Goal: Information Seeking & Learning: Learn about a topic

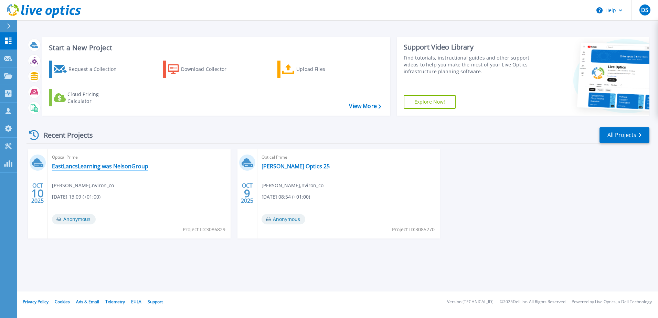
click at [120, 164] on link "EastLancsLearning was NelsonGroup" at bounding box center [100, 166] width 96 height 7
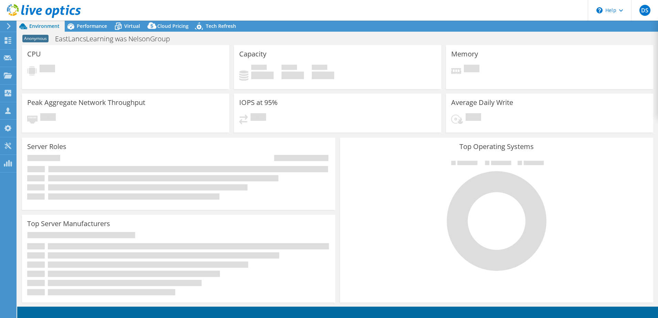
select select "USD"
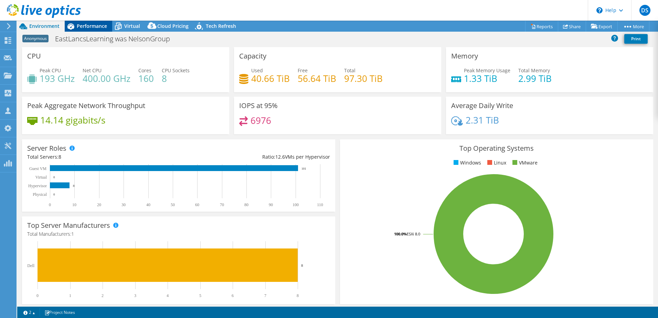
click at [90, 26] on span "Performance" at bounding box center [92, 26] width 30 height 7
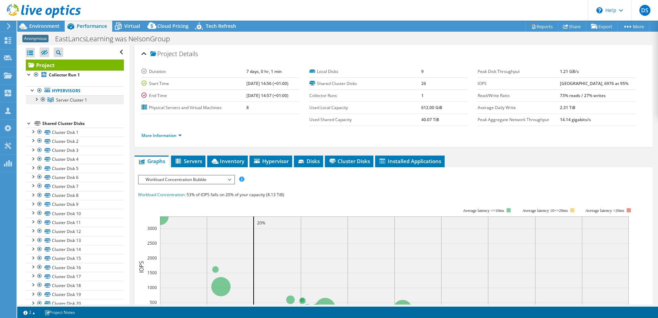
click at [73, 98] on span "Server Cluster 1" at bounding box center [71, 100] width 31 height 6
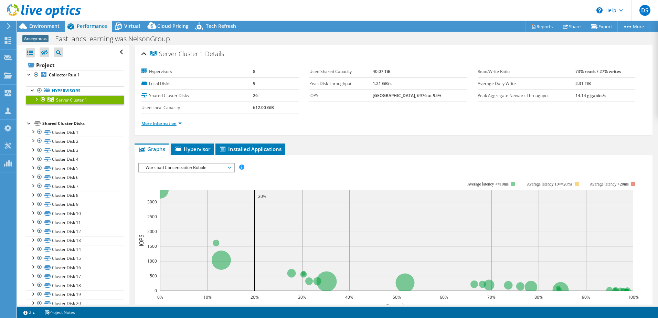
click at [162, 122] on link "More Information" at bounding box center [162, 124] width 40 height 6
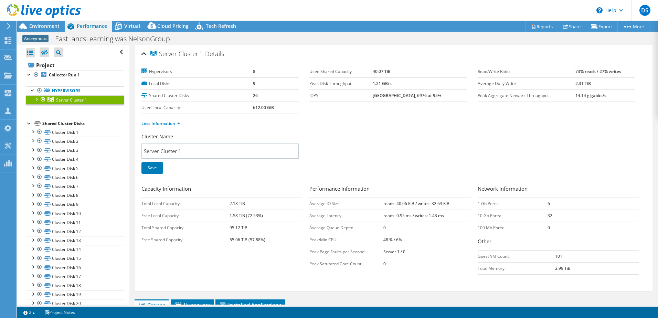
click at [38, 98] on div at bounding box center [36, 98] width 7 height 7
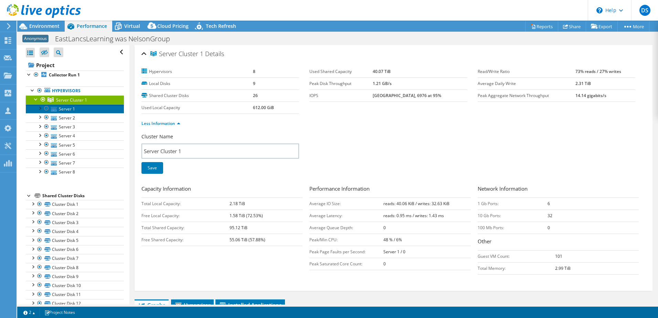
click at [70, 108] on link "Server 1" at bounding box center [75, 108] width 98 height 9
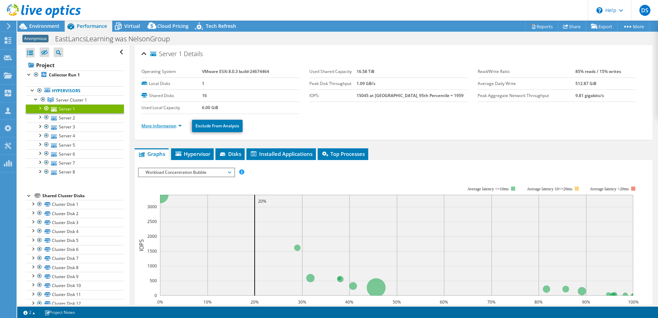
click at [162, 126] on link "More Information" at bounding box center [162, 126] width 40 height 6
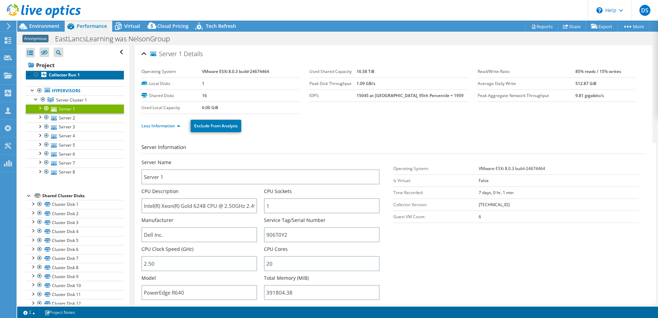
click at [65, 73] on b "Collector Run 1" at bounding box center [64, 75] width 31 height 6
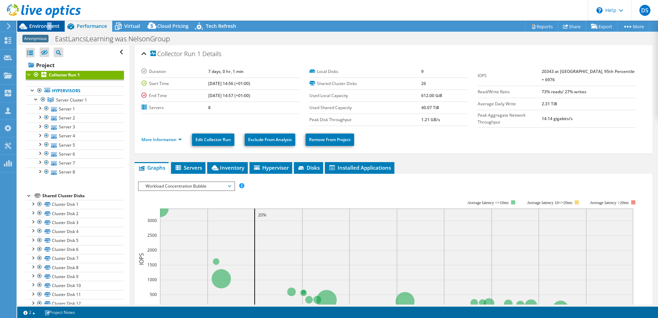
click at [49, 28] on span "Environment" at bounding box center [44, 26] width 30 height 7
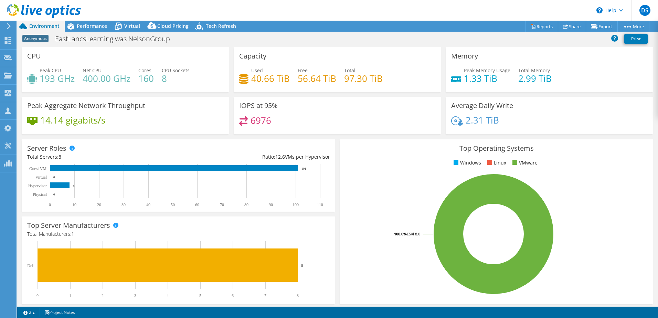
click at [158, 119] on div "14.14 gigabits/s" at bounding box center [125, 123] width 197 height 14
click at [90, 26] on span "Performance" at bounding box center [92, 26] width 30 height 7
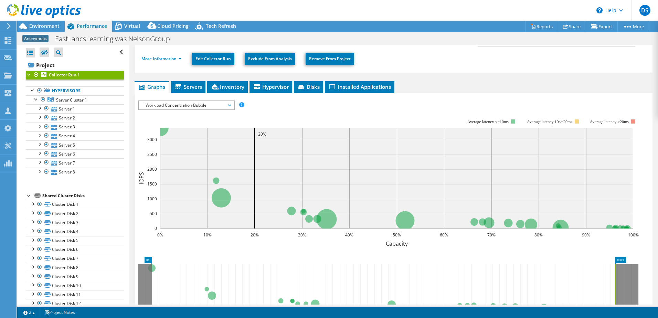
scroll to position [103, 0]
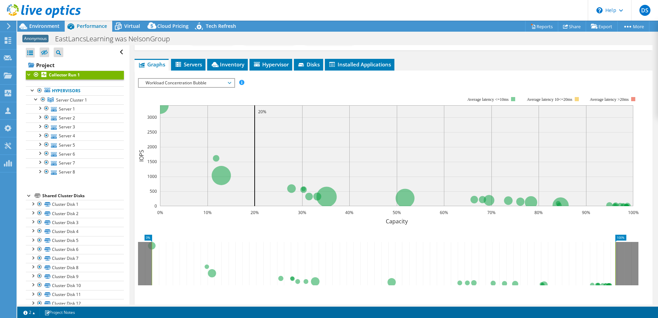
click at [173, 84] on span "Workload Concentration Bubble" at bounding box center [186, 83] width 88 height 8
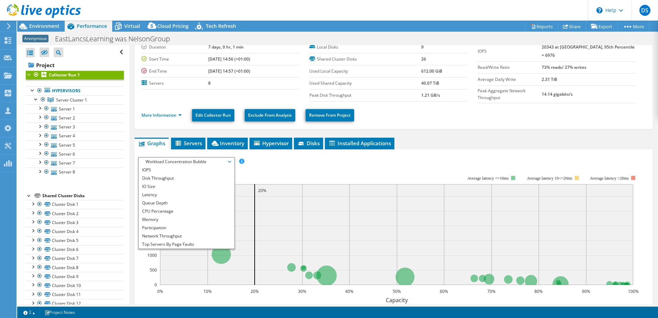
scroll to position [69, 0]
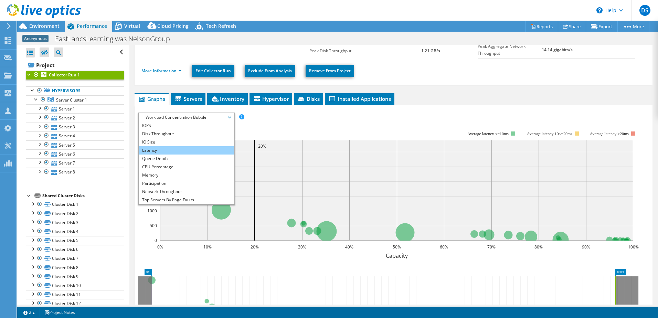
click at [162, 149] on li "Latency" at bounding box center [186, 150] width 95 height 8
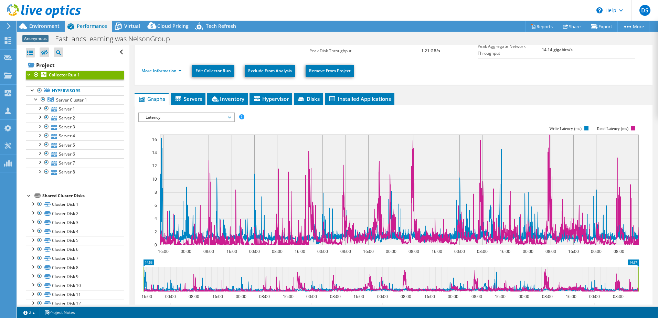
click at [176, 115] on span "Latency" at bounding box center [186, 117] width 88 height 8
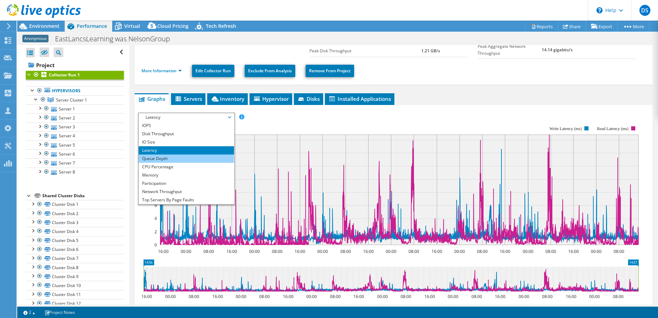
click at [161, 158] on li "Queue Depth" at bounding box center [186, 159] width 95 height 8
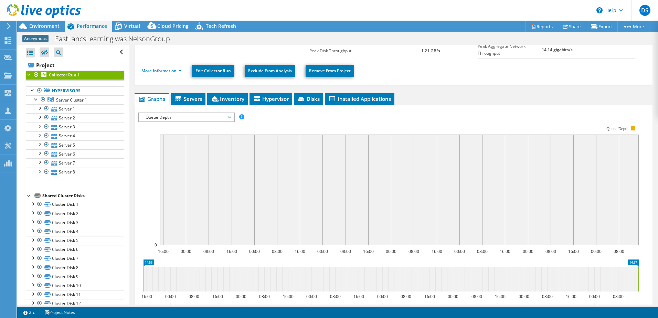
click at [177, 116] on span "Queue Depth" at bounding box center [186, 117] width 88 height 8
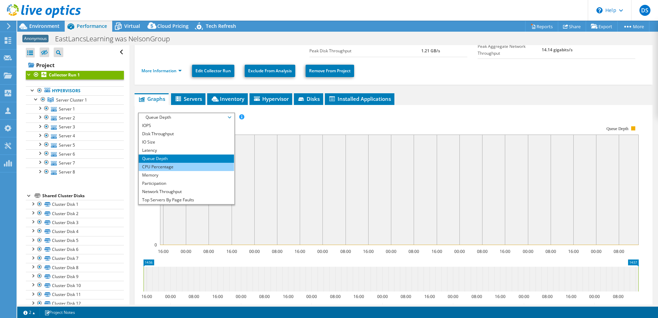
click at [175, 166] on li "CPU Percentage" at bounding box center [186, 167] width 95 height 8
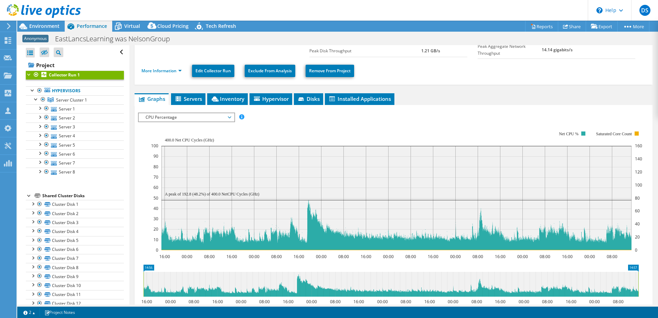
click at [171, 109] on div "IOPS Disk Throughput IO Size Latency Queue Depth CPU Percentage Memory Page Fau…" at bounding box center [393, 231] width 511 height 244
click at [175, 117] on span "CPU Percentage" at bounding box center [186, 117] width 88 height 8
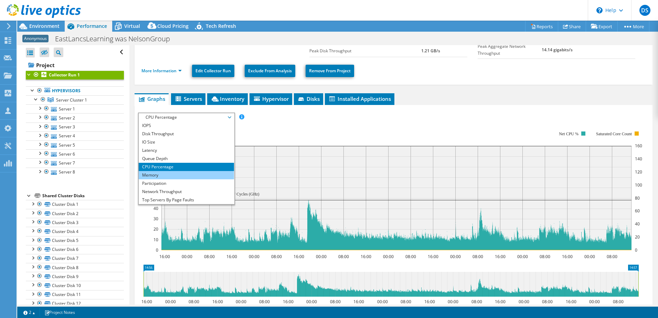
click at [166, 173] on li "Memory" at bounding box center [186, 175] width 95 height 8
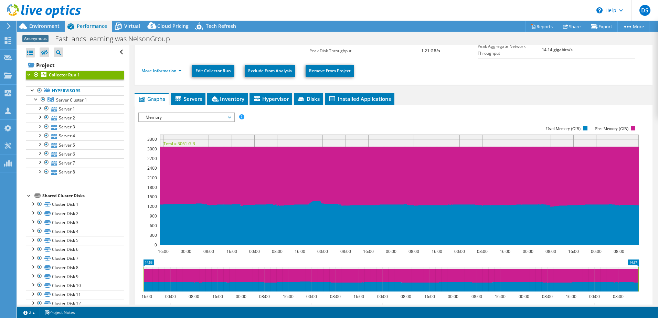
click at [165, 113] on span "Memory" at bounding box center [186, 117] width 88 height 8
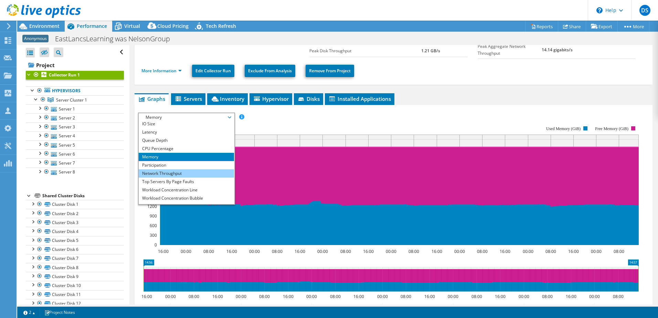
scroll to position [25, 0]
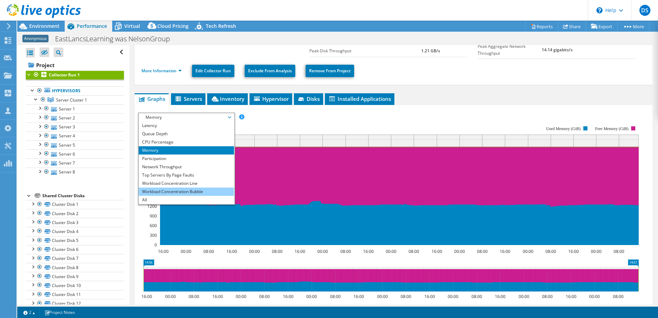
click at [180, 189] on li "Workload Concentration Bubble" at bounding box center [186, 192] width 95 height 8
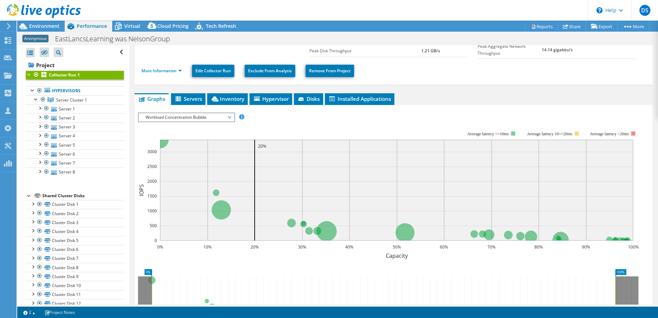
click at [176, 116] on span "Workload Concentration Bubble" at bounding box center [186, 117] width 88 height 8
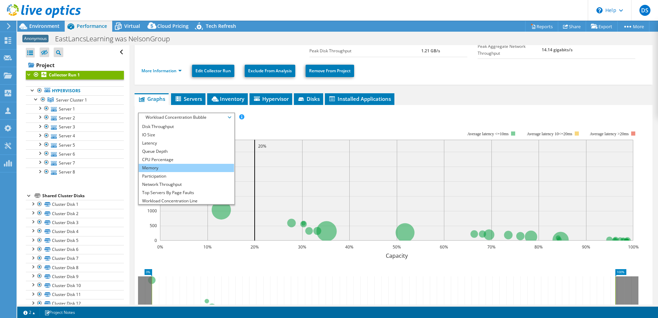
scroll to position [0, 0]
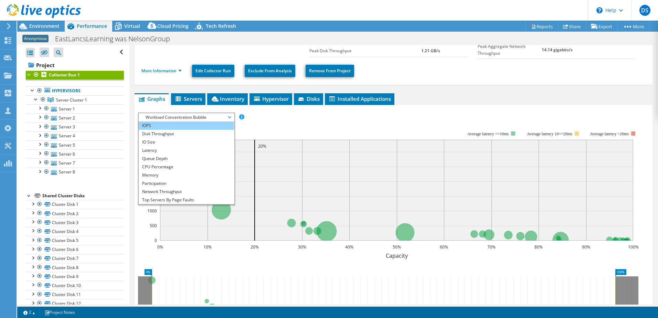
click at [179, 123] on li "IOPS" at bounding box center [186, 126] width 95 height 8
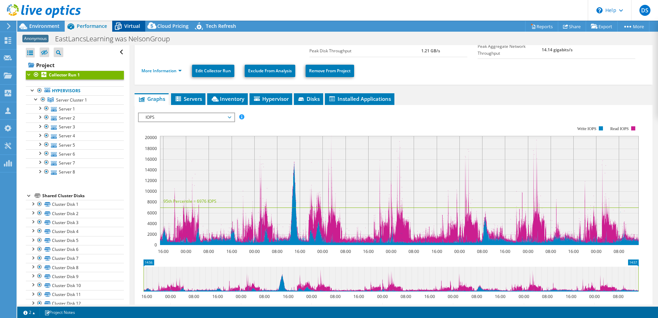
click at [123, 24] on icon at bounding box center [118, 26] width 12 height 12
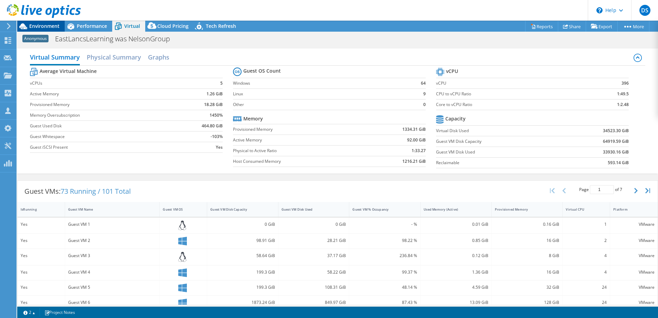
click at [50, 26] on span "Environment" at bounding box center [44, 26] width 30 height 7
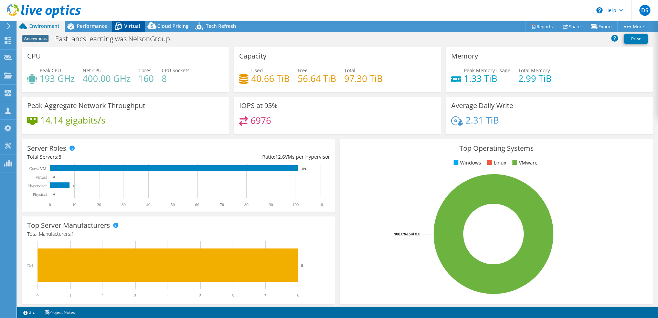
click at [125, 29] on span "Virtual" at bounding box center [132, 26] width 16 height 7
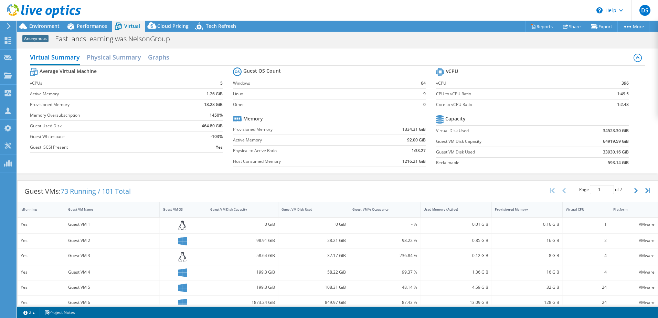
click at [38, 21] on div at bounding box center [40, 11] width 81 height 23
click at [40, 25] on span "Environment" at bounding box center [44, 26] width 30 height 7
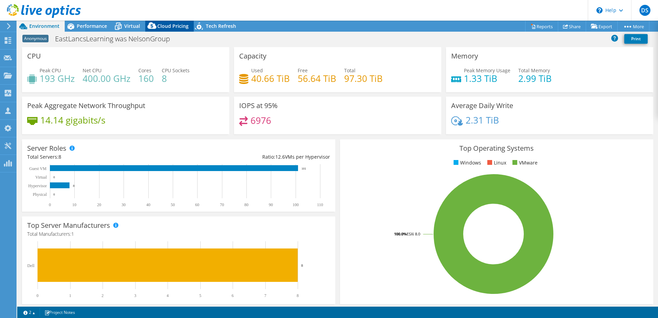
click at [165, 27] on span "Cloud Pricing" at bounding box center [172, 26] width 31 height 7
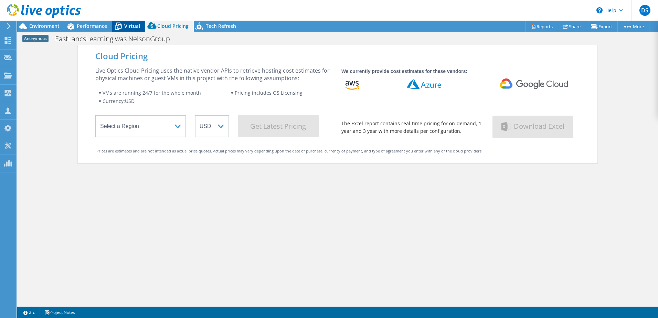
click at [128, 26] on span "Virtual" at bounding box center [132, 26] width 16 height 7
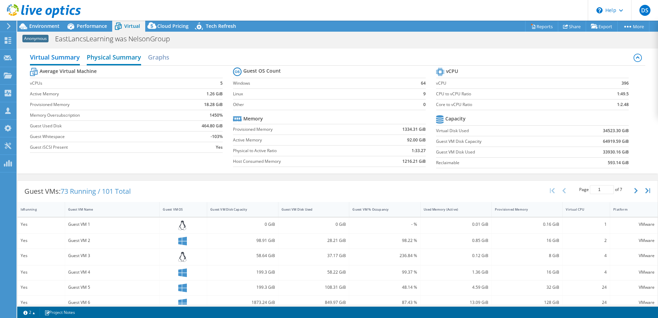
click at [113, 55] on h2 "Physical Summary" at bounding box center [114, 57] width 54 height 15
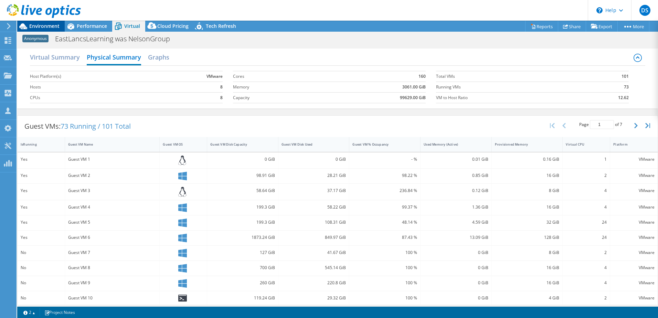
click at [49, 27] on span "Environment" at bounding box center [44, 26] width 30 height 7
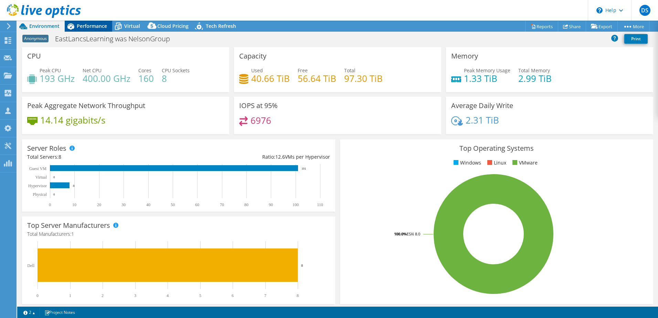
click at [91, 25] on span "Performance" at bounding box center [92, 26] width 30 height 7
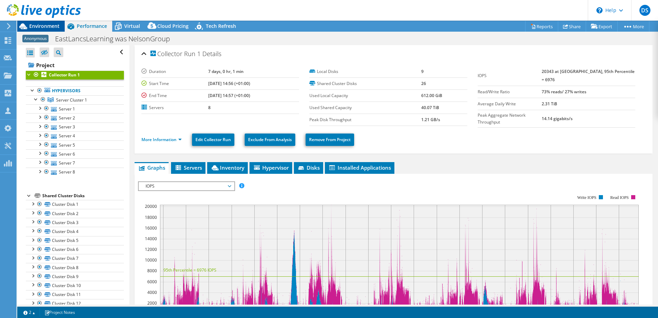
click at [38, 27] on span "Environment" at bounding box center [44, 26] width 30 height 7
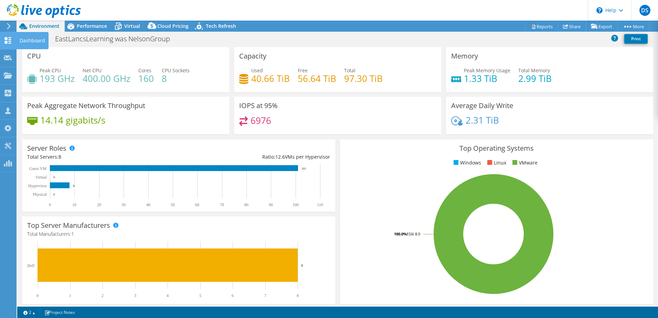
drag, startPoint x: 11, startPoint y: 35, endPoint x: 14, endPoint y: 36, distance: 3.5
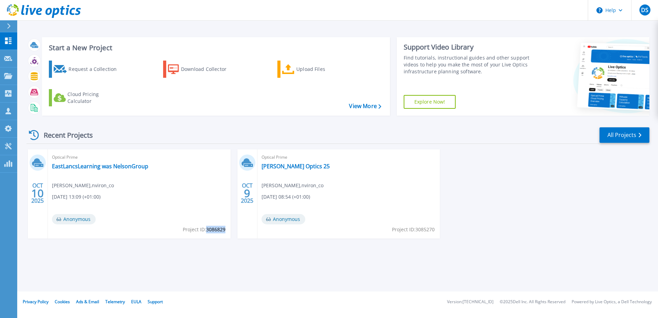
drag, startPoint x: 207, startPoint y: 229, endPoint x: 224, endPoint y: 229, distance: 17.2
click at [224, 229] on span "Project ID: 3086829" at bounding box center [204, 230] width 43 height 8
copy span "3086829"
click at [120, 168] on link "EastLancsLearning was NelsonGroup" at bounding box center [100, 166] width 96 height 7
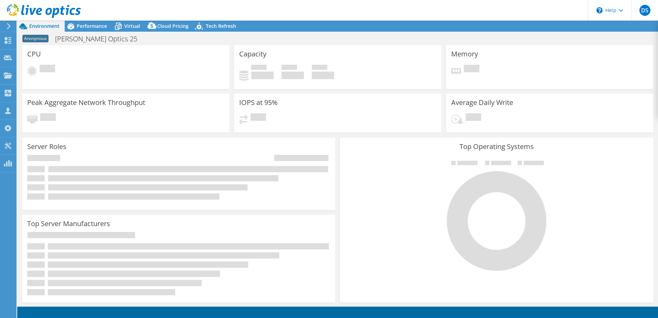
select select "USD"
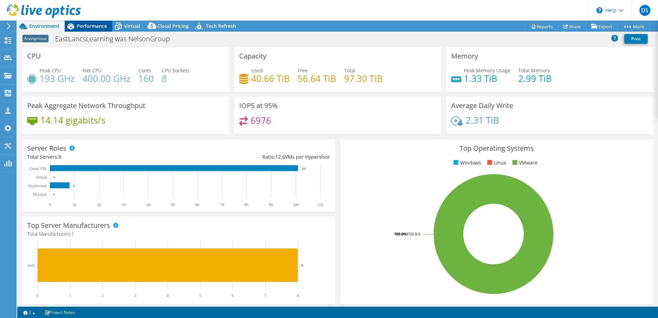
click at [82, 27] on span "Performance" at bounding box center [92, 26] width 30 height 7
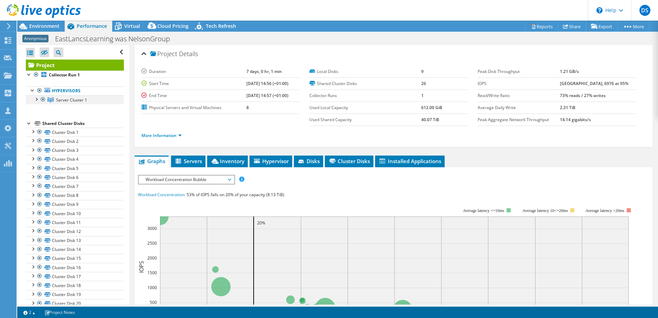
click at [35, 99] on div at bounding box center [36, 98] width 7 height 7
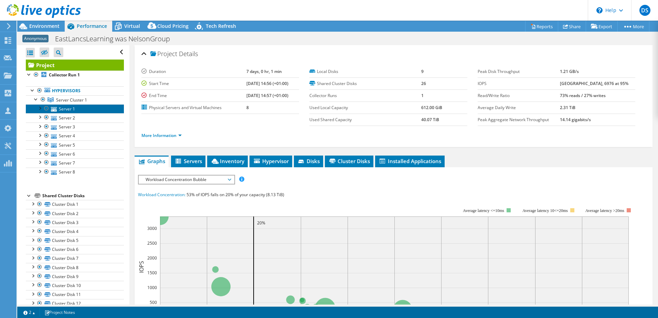
click at [67, 111] on link "Server 1" at bounding box center [75, 108] width 98 height 9
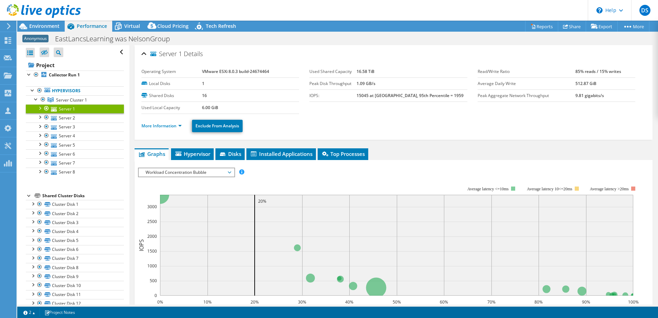
click at [164, 121] on ul "More Information Exclude From Analysis" at bounding box center [394, 125] width 504 height 14
click at [163, 124] on link "More Information" at bounding box center [162, 126] width 40 height 6
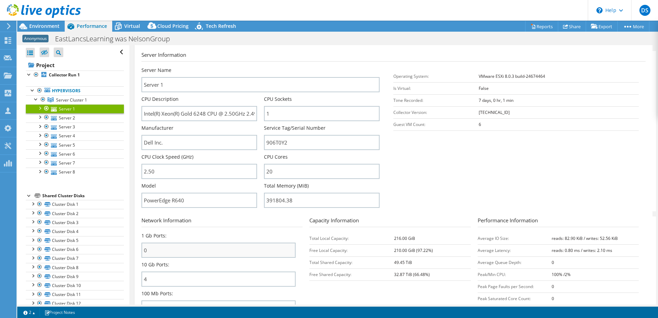
scroll to position [103, 0]
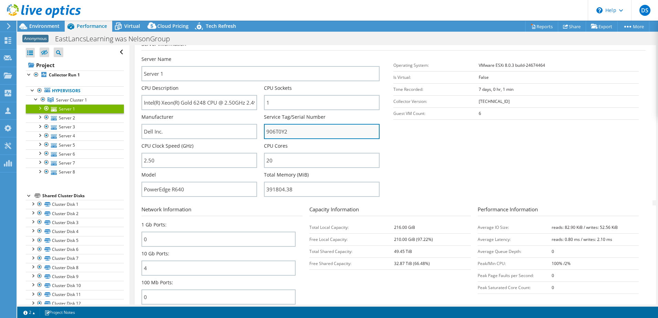
drag, startPoint x: 289, startPoint y: 132, endPoint x: 265, endPoint y: 130, distance: 23.5
click at [265, 130] on input "906T0Y2" at bounding box center [322, 131] width 116 height 15
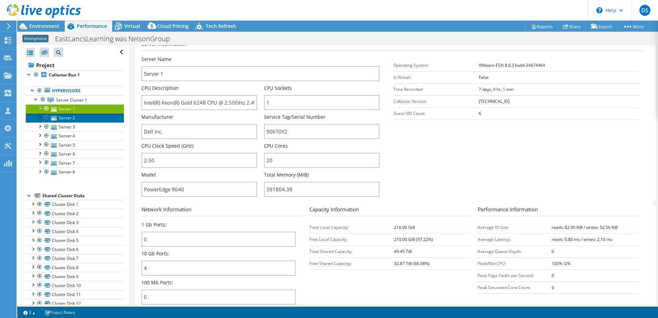
click at [87, 120] on link "Server 2" at bounding box center [75, 117] width 98 height 9
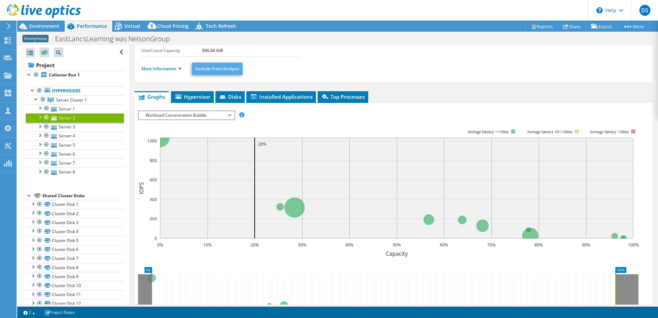
scroll to position [0, 0]
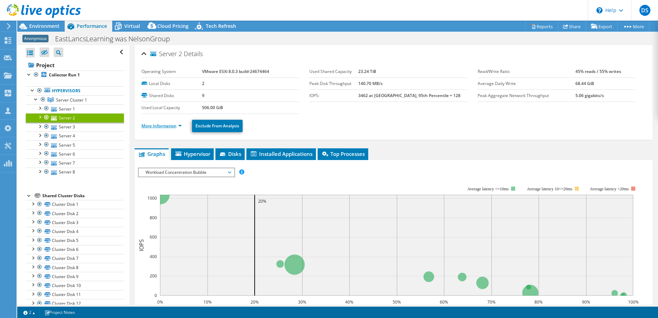
click at [163, 123] on link "More Information" at bounding box center [162, 126] width 40 height 6
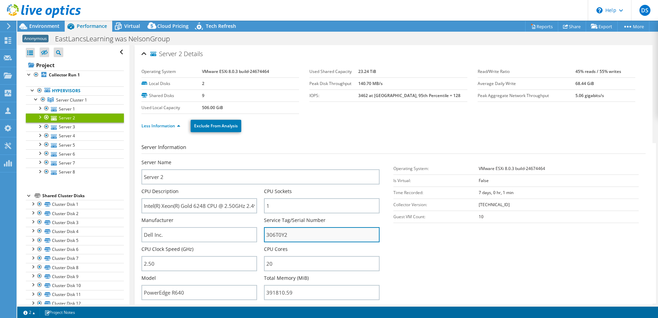
drag, startPoint x: 265, startPoint y: 236, endPoint x: 286, endPoint y: 234, distance: 21.0
click at [286, 234] on input "306T0Y2" at bounding box center [322, 234] width 116 height 15
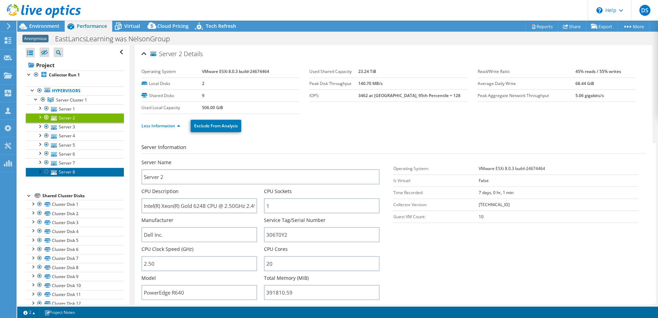
click at [58, 171] on link "Server 8" at bounding box center [75, 172] width 98 height 9
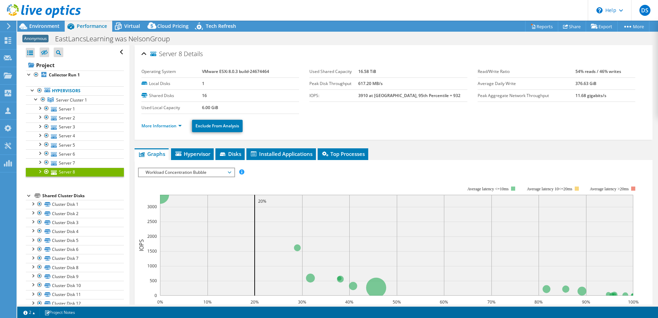
click at [156, 119] on ul "More Information Exclude From Analysis" at bounding box center [394, 125] width 504 height 14
click at [155, 126] on link "More Information" at bounding box center [162, 126] width 40 height 6
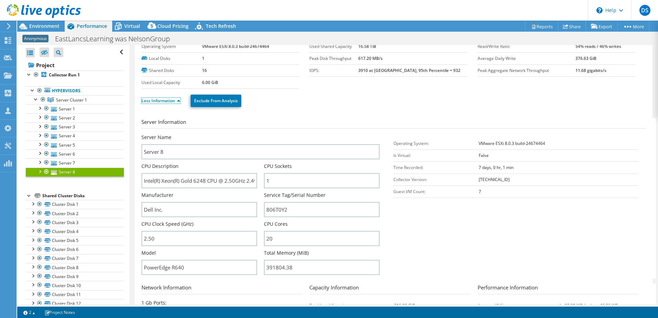
scroll to position [69, 0]
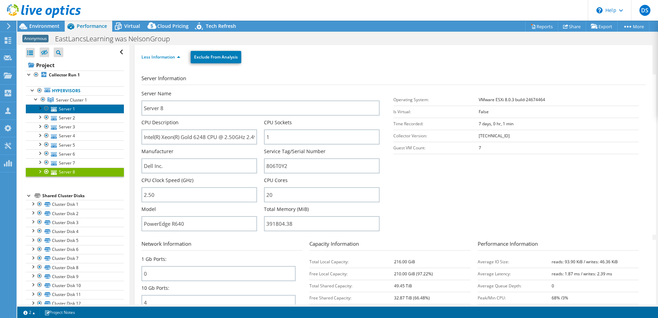
click at [61, 107] on link "Server 1" at bounding box center [75, 108] width 98 height 9
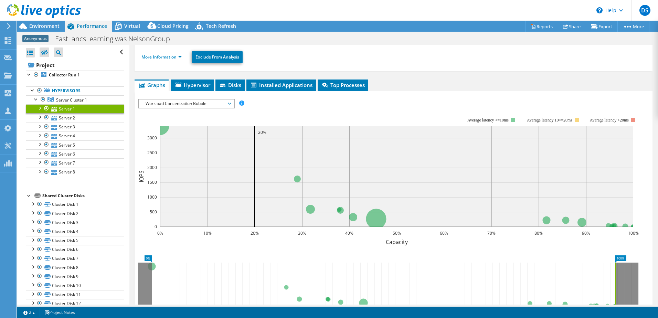
click at [167, 56] on link "More Information" at bounding box center [162, 57] width 40 height 6
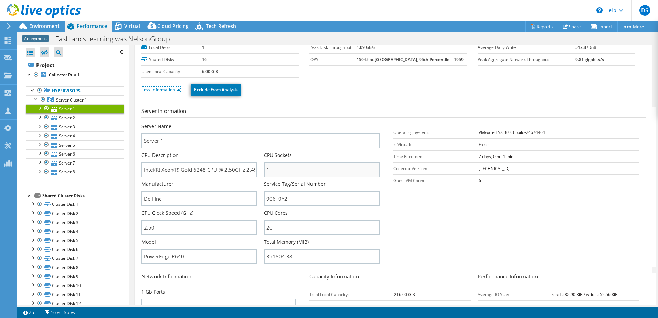
scroll to position [0, 0]
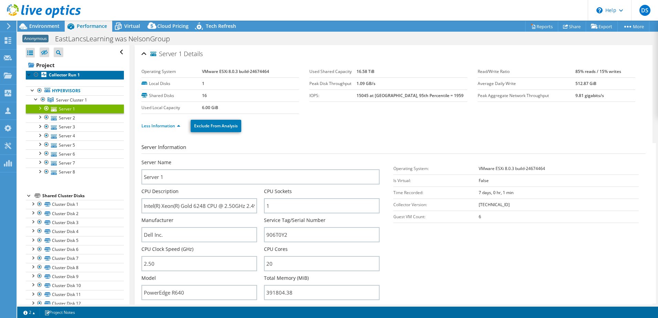
click at [64, 74] on b "Collector Run 1" at bounding box center [64, 75] width 31 height 6
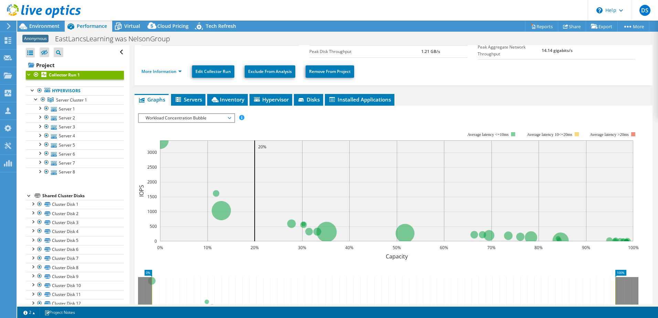
scroll to position [69, 0]
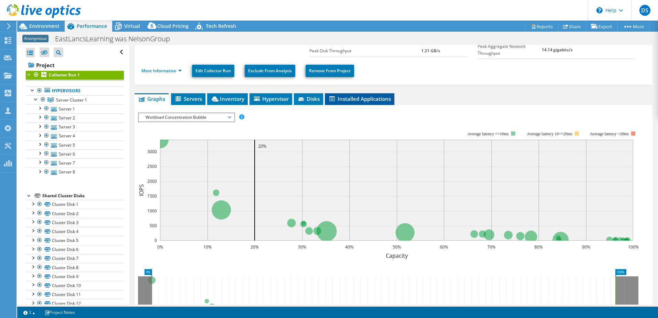
click at [358, 98] on span "Installed Applications" at bounding box center [359, 98] width 63 height 7
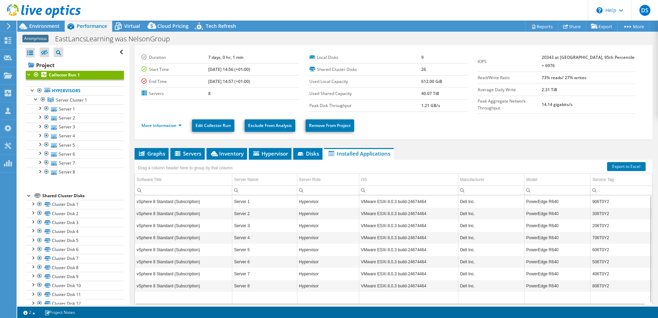
scroll to position [0, 0]
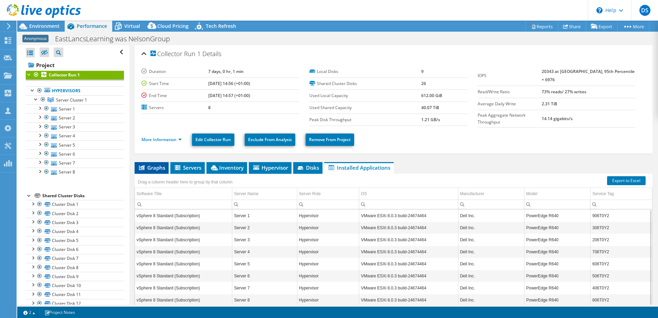
click at [154, 162] on li "Graphs" at bounding box center [152, 168] width 34 height 12
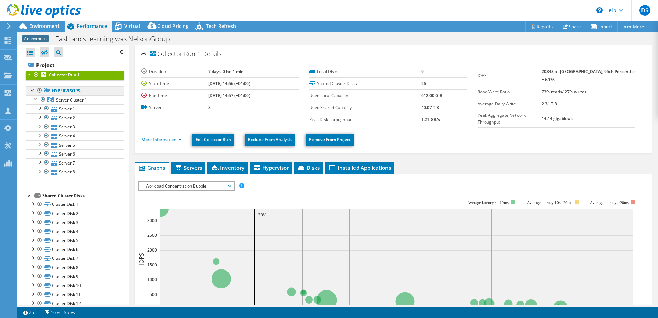
click at [71, 90] on link "Hypervisors" at bounding box center [75, 90] width 98 height 9
click at [69, 73] on b "Collector Run 1" at bounding box center [64, 75] width 31 height 6
click at [153, 140] on link "More Information" at bounding box center [162, 140] width 40 height 6
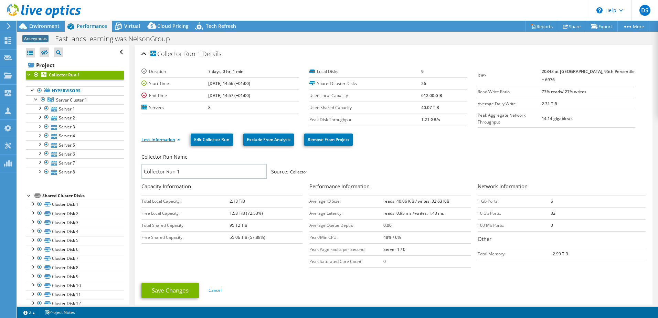
click at [150, 138] on link "Less Information" at bounding box center [161, 140] width 39 height 6
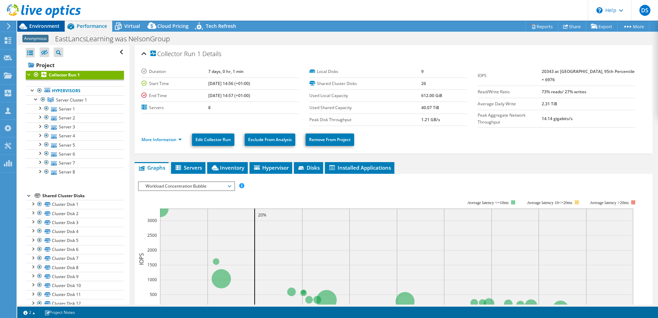
click at [41, 24] on span "Environment" at bounding box center [44, 26] width 30 height 7
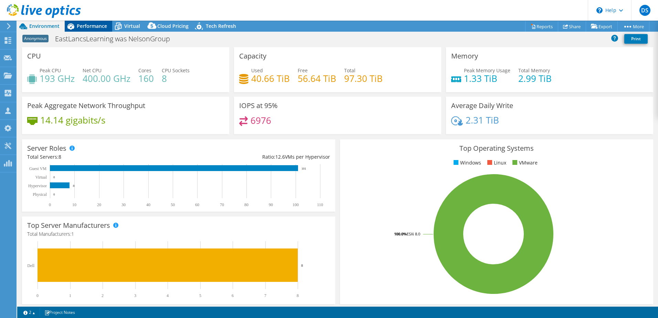
click at [81, 24] on span "Performance" at bounding box center [92, 26] width 30 height 7
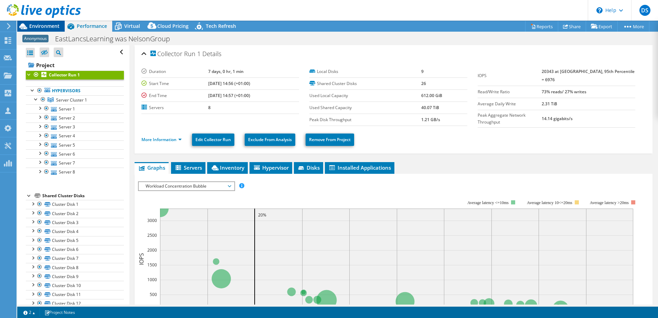
click at [46, 25] on span "Environment" at bounding box center [44, 26] width 30 height 7
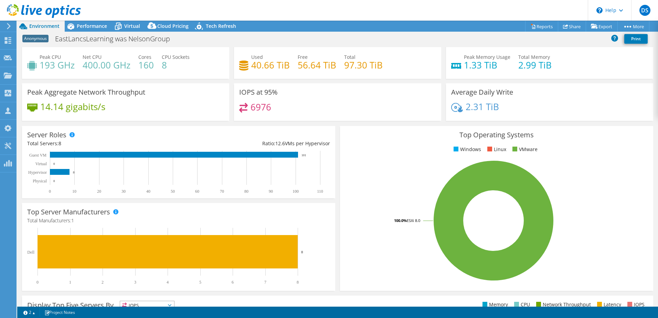
scroll to position [34, 0]
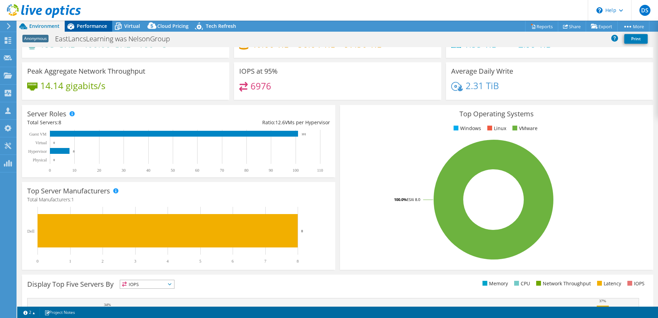
click at [93, 31] on div "Performance" at bounding box center [89, 26] width 48 height 11
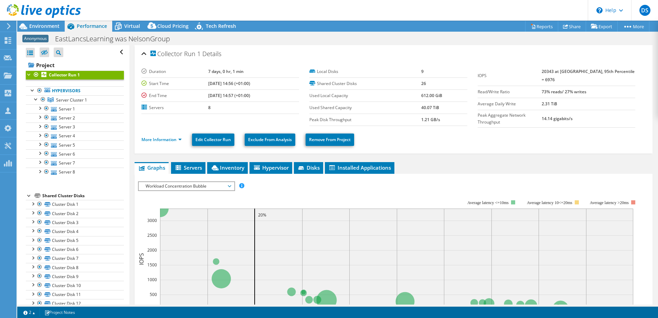
scroll to position [0, 0]
click at [66, 203] on link "Cluster Disk 1" at bounding box center [75, 204] width 98 height 9
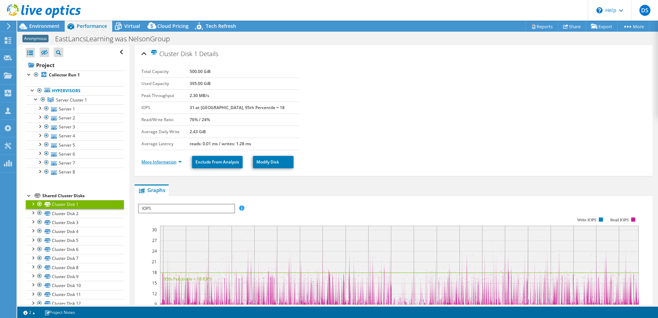
click at [157, 165] on link "More Information" at bounding box center [162, 162] width 40 height 6
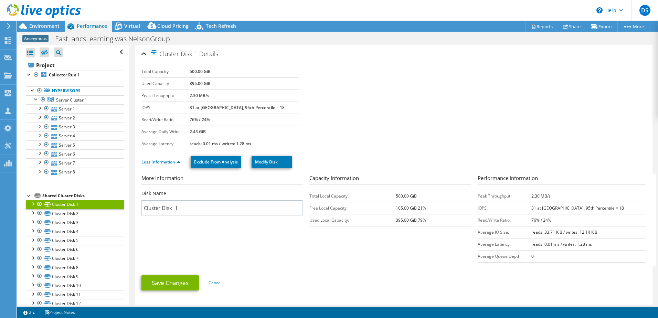
click at [32, 205] on div at bounding box center [32, 203] width 7 height 7
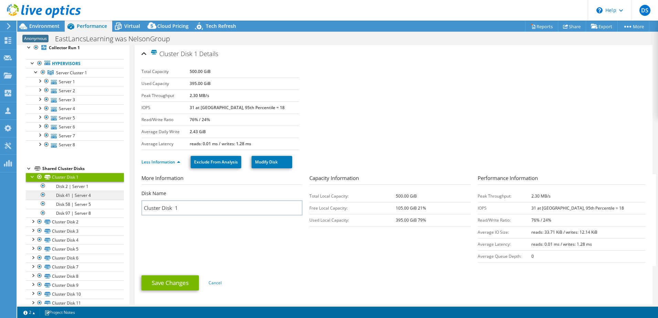
scroll to position [34, 0]
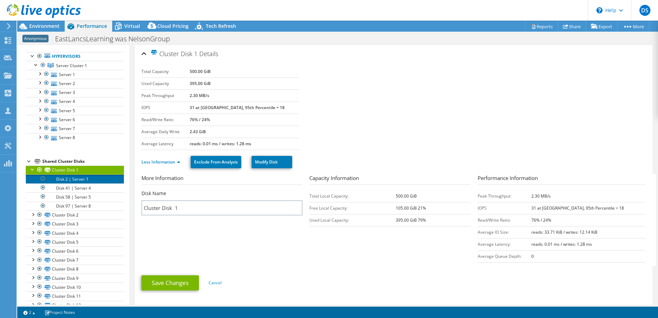
click at [81, 179] on link "Disk 2 | Server 1" at bounding box center [75, 179] width 98 height 9
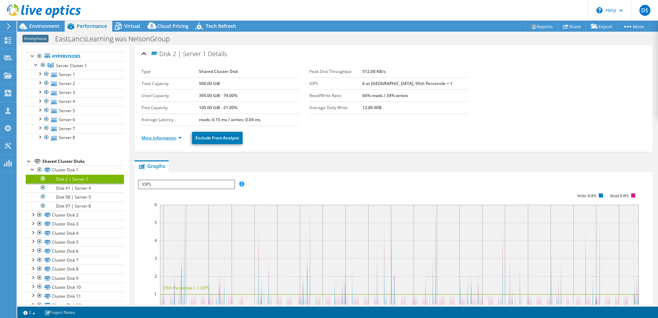
click at [158, 139] on link "More Information" at bounding box center [162, 138] width 40 height 6
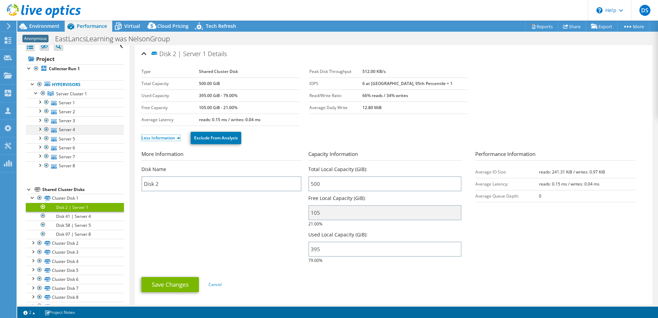
scroll to position [0, 0]
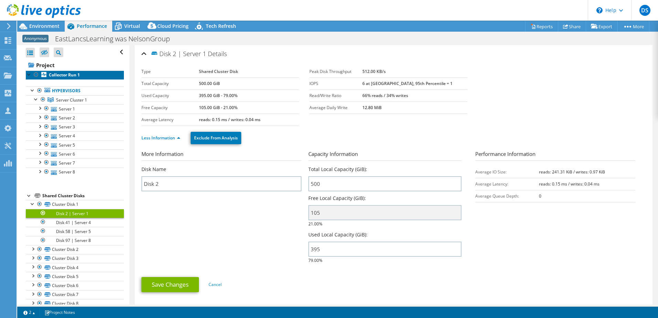
click at [69, 75] on b "Collector Run 1" at bounding box center [64, 75] width 31 height 6
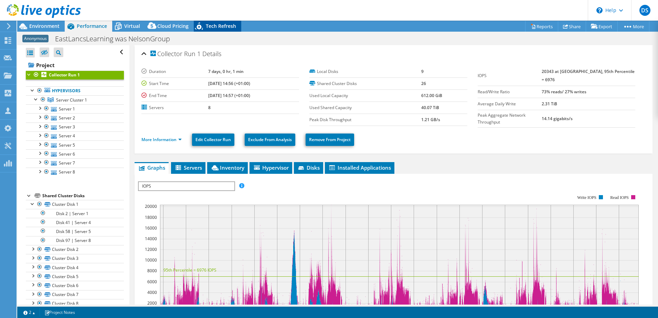
click at [212, 25] on span "Tech Refresh" at bounding box center [221, 26] width 30 height 7
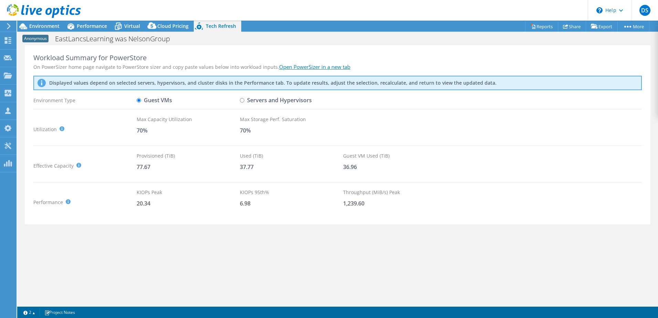
drag, startPoint x: 315, startPoint y: 66, endPoint x: 304, endPoint y: 67, distance: 11.4
click at [304, 67] on link "Open PowerSizer in a new tab" at bounding box center [314, 66] width 71 height 7
click at [243, 101] on input "Servers and Hypervisors" at bounding box center [242, 100] width 4 height 4
radio input "true"
click at [153, 98] on label "Guest VMs" at bounding box center [154, 100] width 35 height 12
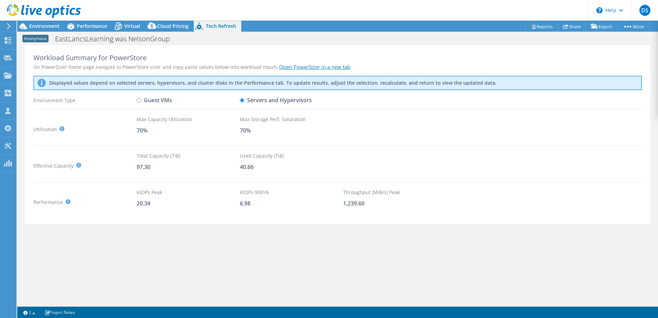
click at [141, 98] on input "Guest VMs" at bounding box center [139, 100] width 4 height 4
radio input "true"
click at [241, 100] on input "Servers and Hypervisors" at bounding box center [242, 100] width 4 height 4
radio input "true"
radio input "false"
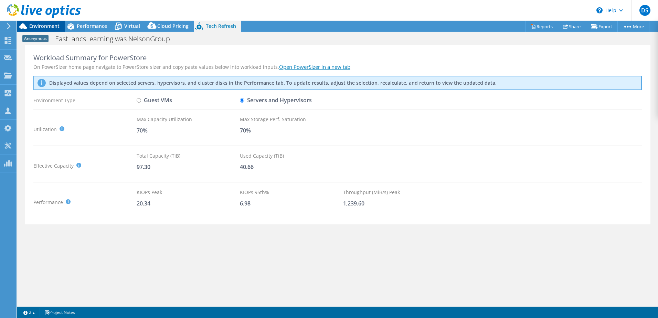
click at [29, 27] on icon at bounding box center [23, 26] width 12 height 12
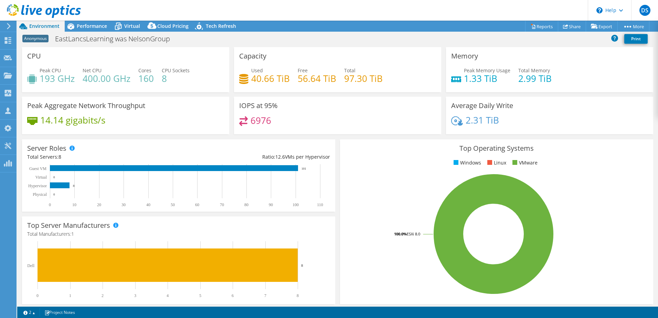
click at [369, 126] on div "6976" at bounding box center [337, 123] width 197 height 15
click at [94, 26] on span "Performance" at bounding box center [92, 26] width 30 height 7
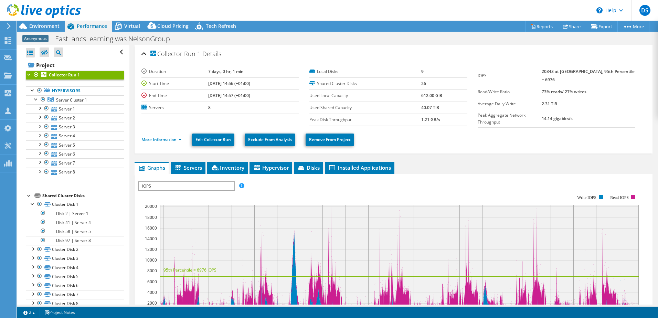
click at [168, 121] on section "Duration 7 days, 0 hr, 1 min Start Time 10/01/2025, 14:56 (+01:00) End Time 10/…" at bounding box center [310, 96] width 336 height 60
click at [36, 99] on div at bounding box center [36, 98] width 7 height 7
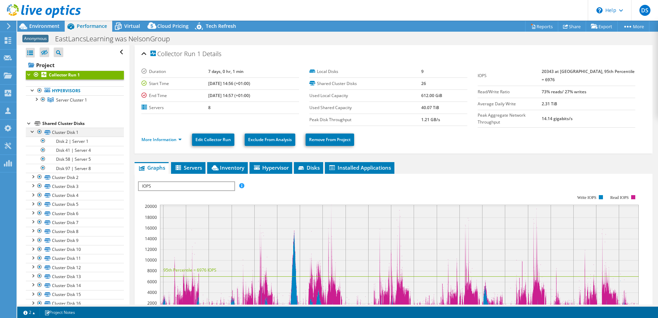
click at [32, 131] on div at bounding box center [32, 131] width 7 height 7
click at [47, 26] on span "Environment" at bounding box center [44, 26] width 30 height 7
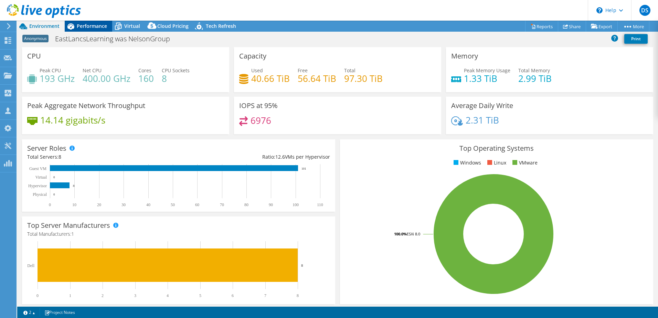
click at [88, 25] on span "Performance" at bounding box center [92, 26] width 30 height 7
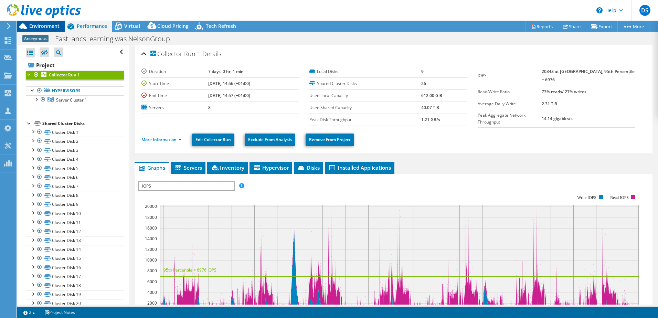
click at [42, 25] on span "Environment" at bounding box center [44, 26] width 30 height 7
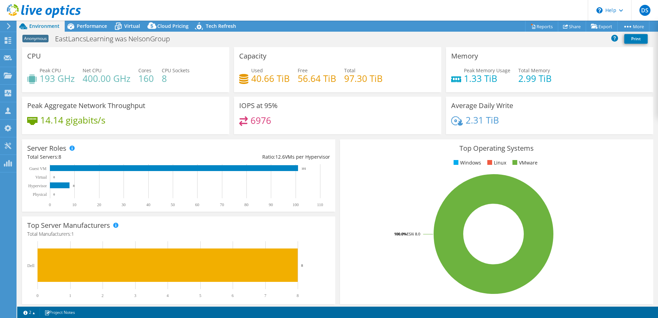
select select "USD"
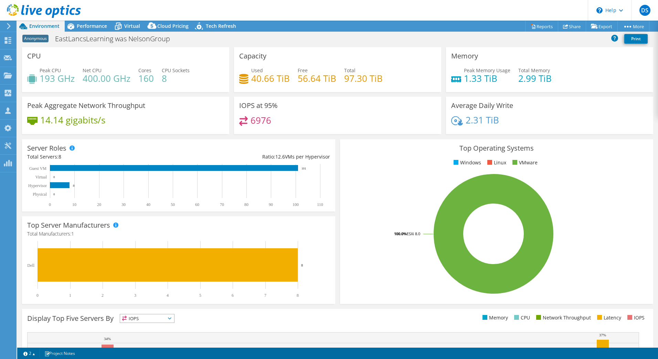
select select "USD"
